Goal: Entertainment & Leisure: Consume media (video, audio)

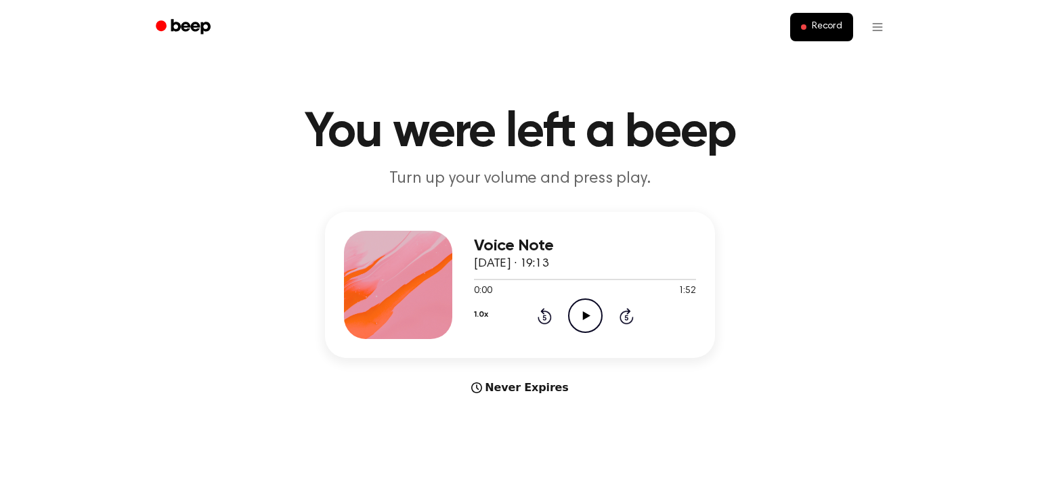
click at [588, 321] on icon "Play Audio" at bounding box center [585, 315] width 35 height 35
click at [588, 321] on icon "Pause Audio" at bounding box center [585, 315] width 35 height 35
drag, startPoint x: 481, startPoint y: 278, endPoint x: 454, endPoint y: 284, distance: 27.6
click at [454, 284] on div "Voice Note [DATE] · 19:13 0:04 1:52 Your browser does not support the [object O…" at bounding box center [520, 285] width 390 height 146
click at [493, 279] on div at bounding box center [585, 279] width 222 height 1
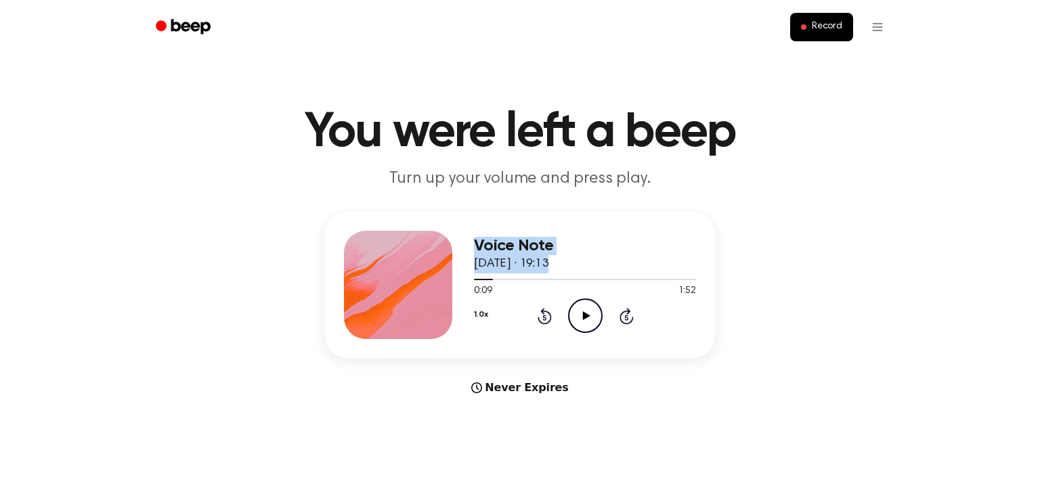
drag, startPoint x: 483, startPoint y: 276, endPoint x: 455, endPoint y: 280, distance: 28.0
click at [455, 280] on div "Voice Note [DATE] · 19:13 0:09 1:52 Your browser does not support the [object O…" at bounding box center [520, 285] width 390 height 146
click at [472, 277] on div "Voice Note [DATE] · 19:13 0:09 1:52 Your browser does not support the [object O…" at bounding box center [520, 285] width 390 height 146
click at [474, 279] on div at bounding box center [585, 279] width 222 height 1
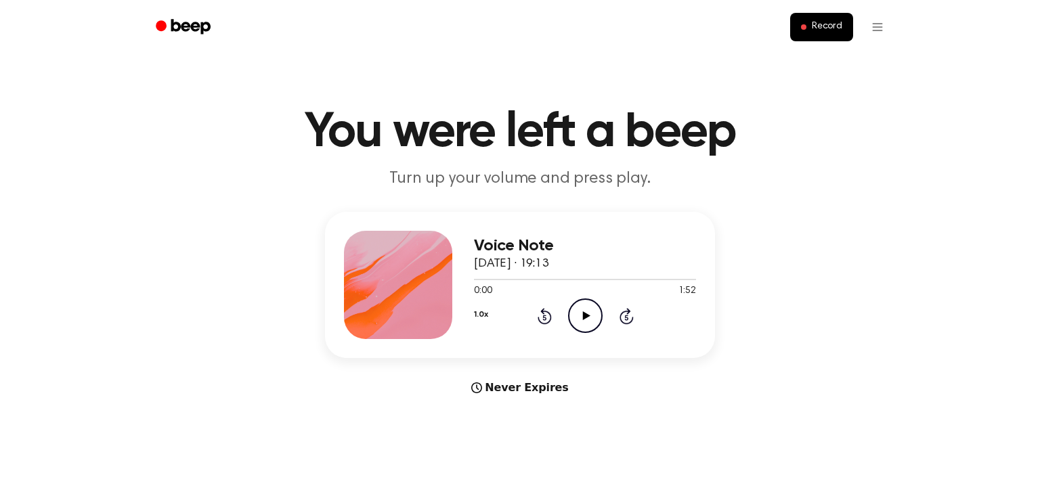
click at [573, 309] on icon "Play Audio" at bounding box center [585, 315] width 35 height 35
